Goal: Task Accomplishment & Management: Complete application form

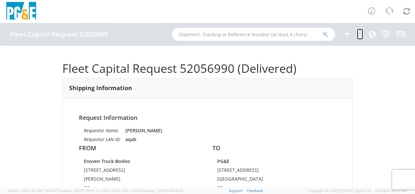
click at [362, 38] on link at bounding box center [360, 34] width 6 height 11
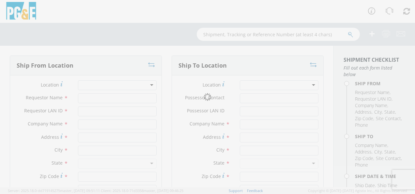
type input "[PERSON_NAME]"
type input "aqab"
type input "Enoven Truck Bodies"
type input "[STREET_ADDRESS]"
type input "[PERSON_NAME]"
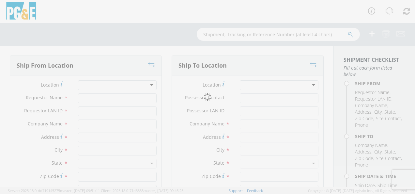
type input "96003"
type input "[PERSON_NAME]"
type input "[PHONE_NUMBER]"
type textarea ";;;;;;;;;;;;;;;;;;"
type input "PG&E"
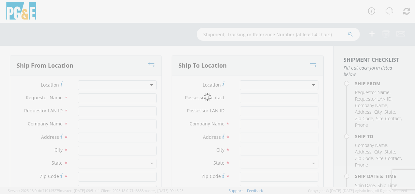
type input "[STREET_ADDRESS]"
type input "[GEOGRAPHIC_DATA]"
type input "95687"
type input "[PERSON_NAME]"
type input "[PHONE_NUMBER]"
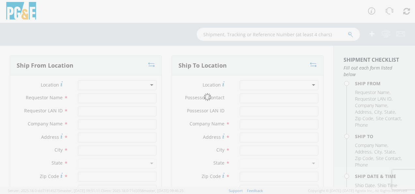
type input "[DATE]"
type input "8:00 AM"
type input "PICKUP; 3/4T 4X2"
type input "0"
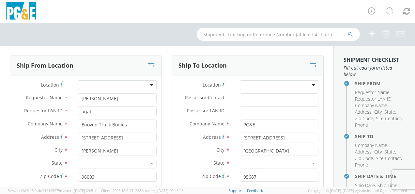
select select "2041093"
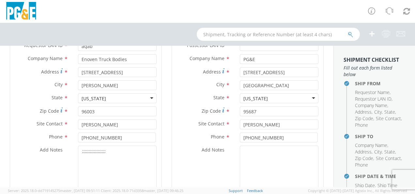
select select "B42088"
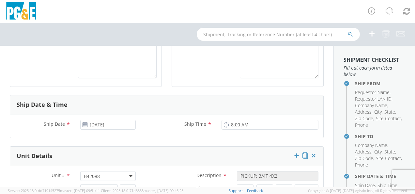
scroll to position [196, 0]
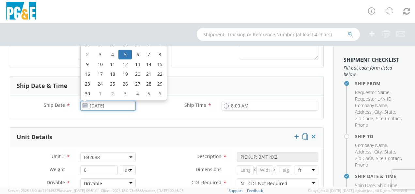
click at [124, 105] on input "[DATE]" at bounding box center [107, 106] width 55 height 10
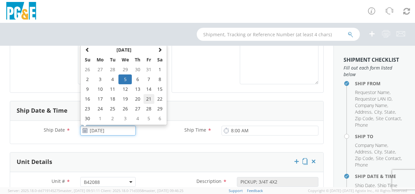
scroll to position [130, 0]
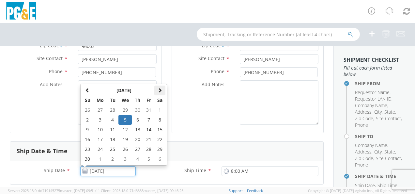
click at [161, 89] on span at bounding box center [160, 90] width 5 height 5
click at [160, 89] on span at bounding box center [160, 90] width 5 height 5
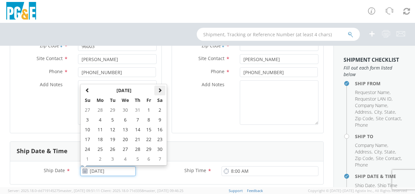
click at [160, 89] on span at bounding box center [160, 90] width 5 height 5
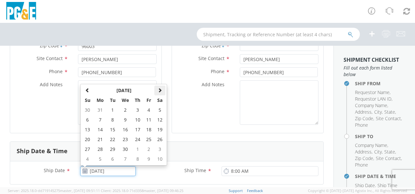
click at [160, 89] on span at bounding box center [160, 90] width 5 height 5
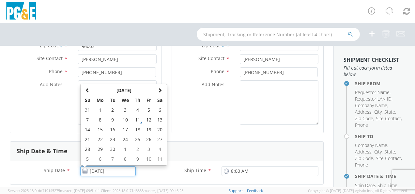
click at [101, 127] on td "15" at bounding box center [100, 130] width 14 height 10
type input "[DATE]"
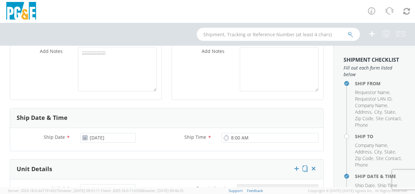
scroll to position [196, 0]
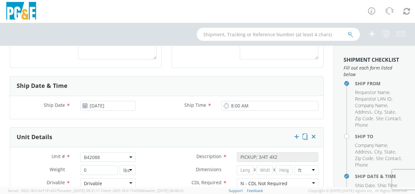
click at [115, 155] on span "B42088" at bounding box center [108, 157] width 48 height 6
click at [108, 166] on input "search" at bounding box center [107, 168] width 51 height 10
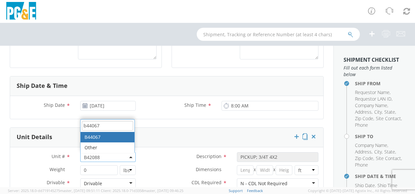
type input "b44067"
select select "B44067"
select select "? string: ?"
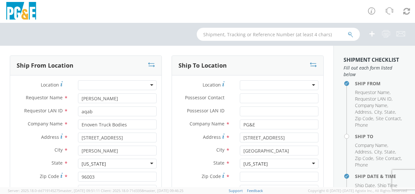
scroll to position [98, 0]
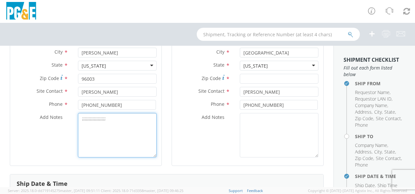
drag, startPoint x: 131, startPoint y: 131, endPoint x: 43, endPoint y: 123, distance: 88.1
click at [85, 125] on textarea ";;;;;;;;;;;;;;;;;;" at bounding box center [117, 135] width 79 height 44
type textarea ";"
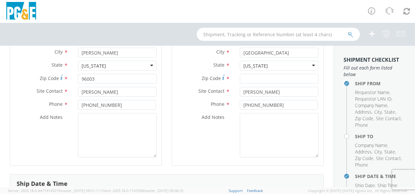
click at [63, 148] on div "Add Notes *" at bounding box center [85, 135] width 151 height 44
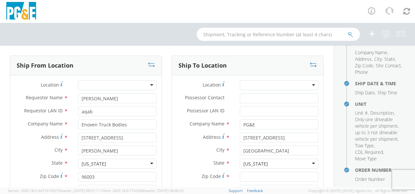
scroll to position [163, 0]
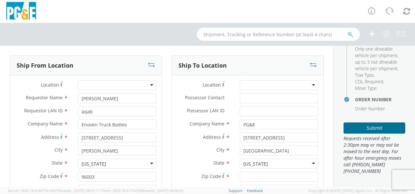
click at [360, 133] on button "Submit" at bounding box center [375, 127] width 62 height 11
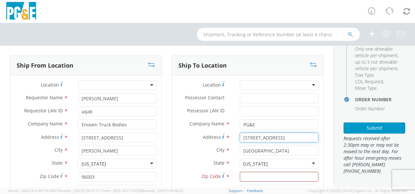
drag, startPoint x: 281, startPoint y: 136, endPoint x: 221, endPoint y: 140, distance: 59.5
click at [221, 140] on div "Address * [STREET_ADDRESS]" at bounding box center [247, 137] width 151 height 10
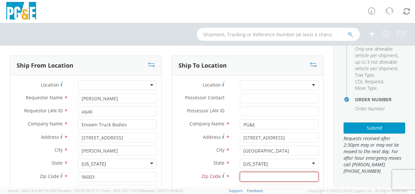
click at [263, 174] on input "Zip Code *" at bounding box center [279, 177] width 79 height 10
paste input "95687"
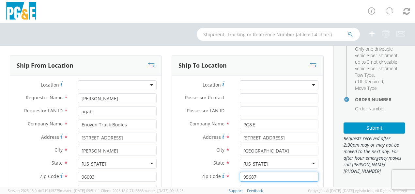
type input "95687"
click at [188, 157] on div "City * [GEOGRAPHIC_DATA]" at bounding box center [247, 151] width 151 height 13
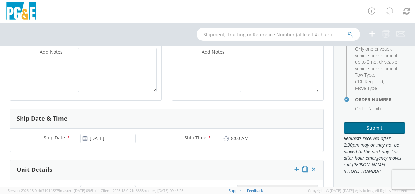
click at [359, 130] on button "Submit" at bounding box center [375, 127] width 62 height 11
